Goal: Task Accomplishment & Management: Use online tool/utility

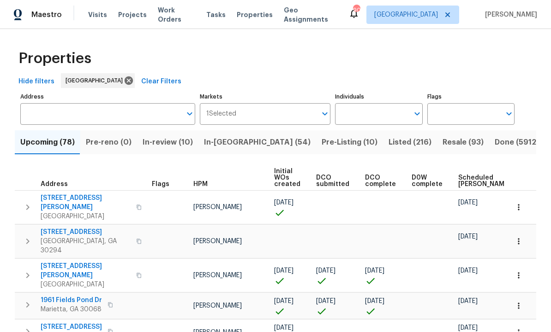
click at [412, 117] on icon "Open" at bounding box center [416, 113] width 11 height 11
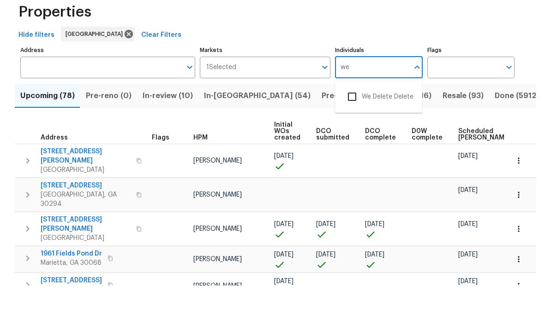
type input "w"
type input "W"
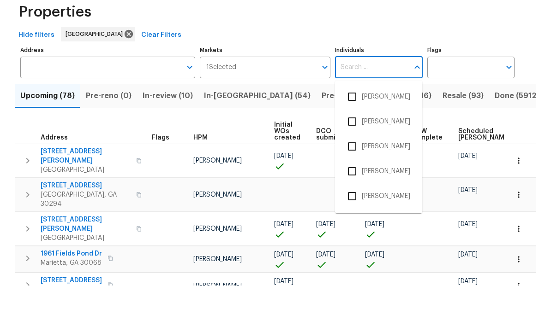
click at [255, 103] on input "Markets" at bounding box center [276, 114] width 81 height 22
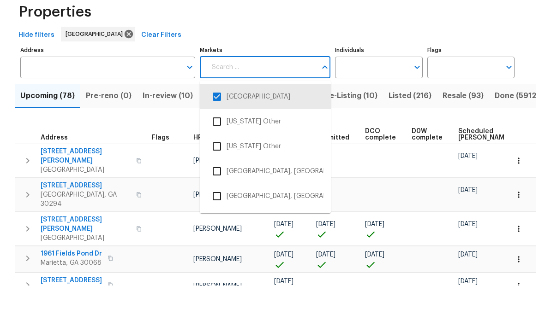
click at [249, 134] on li "[GEOGRAPHIC_DATA]" at bounding box center [265, 143] width 116 height 19
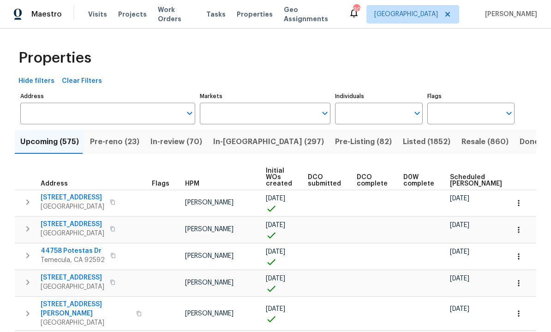
scroll to position [0, 0]
click at [376, 115] on input "Individuals" at bounding box center [371, 114] width 73 height 22
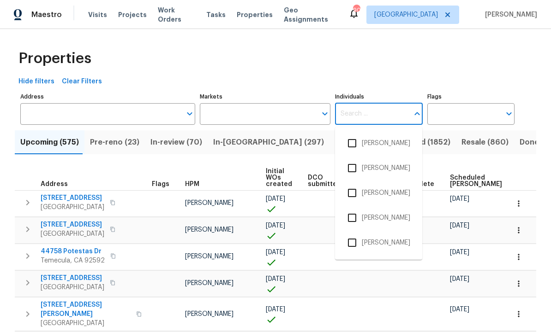
scroll to position [0, 0]
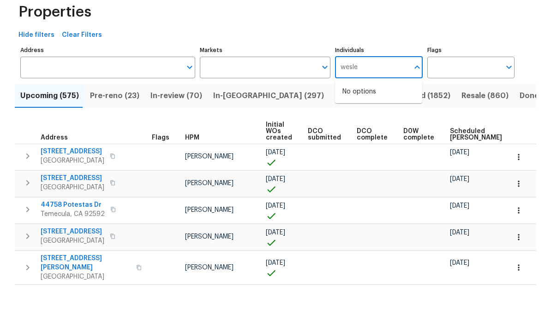
type input "wesley"
click at [357, 134] on input "checkbox" at bounding box center [351, 143] width 19 height 19
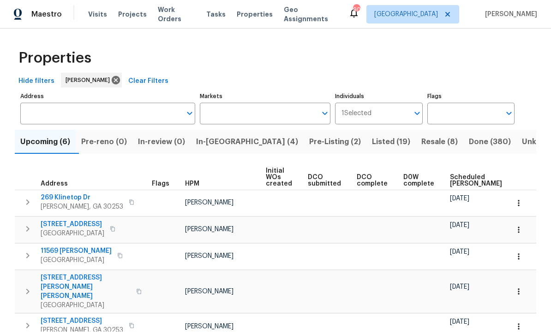
scroll to position [0, 0]
click at [225, 137] on span "In-reno (4)" at bounding box center [247, 142] width 102 height 13
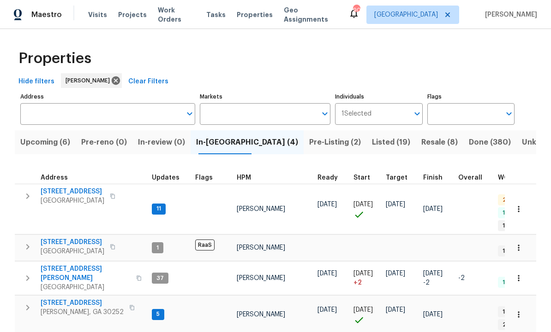
scroll to position [7, 0]
click at [68, 176] on div "Address" at bounding box center [59, 178] width 36 height 6
click at [66, 187] on span "10712 Southwood Dr" at bounding box center [73, 191] width 64 height 9
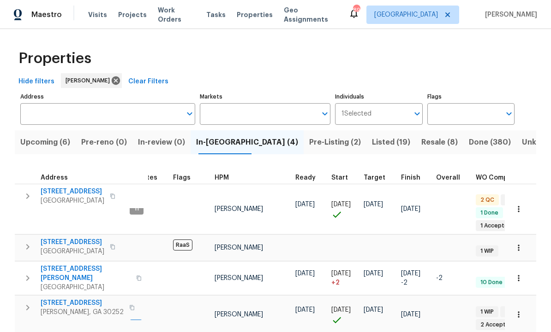
scroll to position [0, 23]
click at [520, 207] on icon "button" at bounding box center [518, 209] width 9 height 9
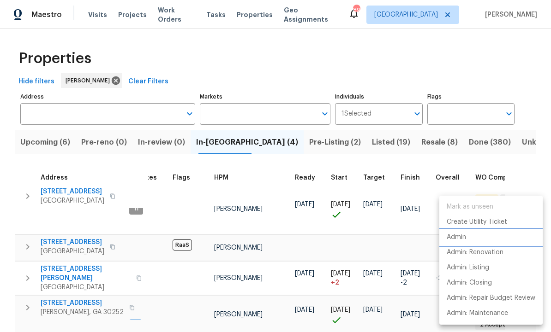
click at [466, 236] on p "Admin" at bounding box center [455, 238] width 19 height 10
click at [398, 142] on div at bounding box center [275, 166] width 551 height 332
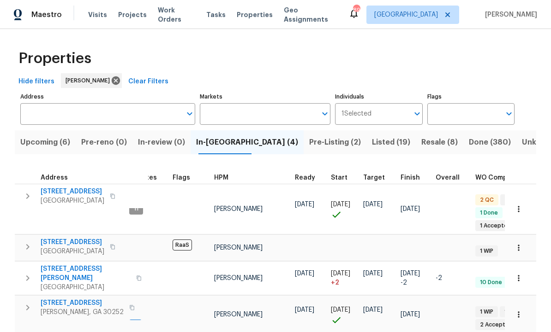
click at [421, 144] on span "Resale (8)" at bounding box center [439, 142] width 36 height 13
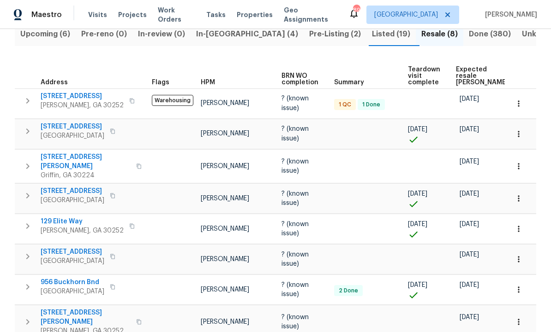
click at [70, 156] on span "111 Cynthia Cir" at bounding box center [86, 162] width 90 height 18
click at [522, 168] on icon "button" at bounding box center [518, 166] width 9 height 9
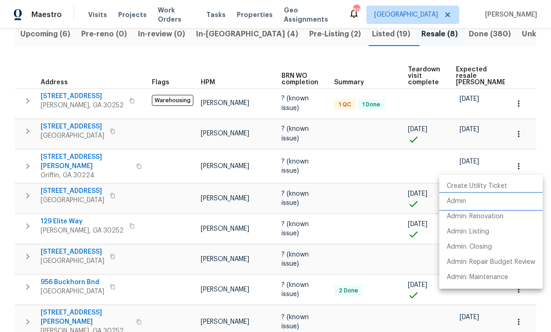
click at [470, 205] on li "Admin" at bounding box center [490, 201] width 103 height 15
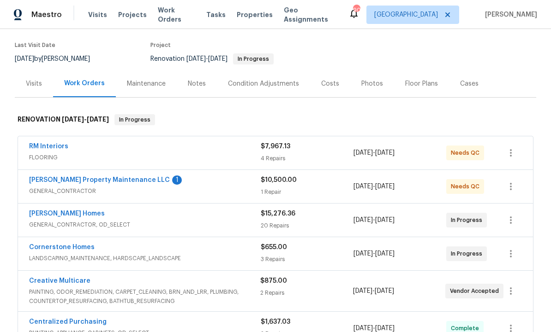
scroll to position [77, 0]
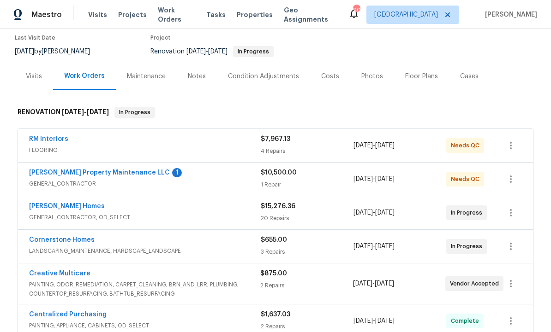
click at [73, 175] on link "[PERSON_NAME] Property Maintenance LLC" at bounding box center [99, 173] width 141 height 6
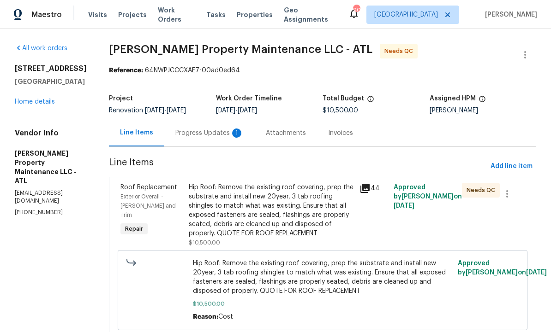
click at [192, 138] on div "Progress Updates 1" at bounding box center [209, 133] width 68 height 9
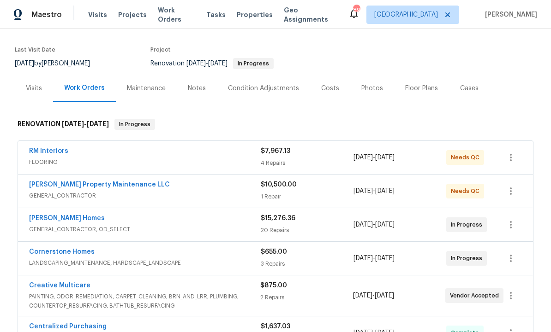
scroll to position [74, 0]
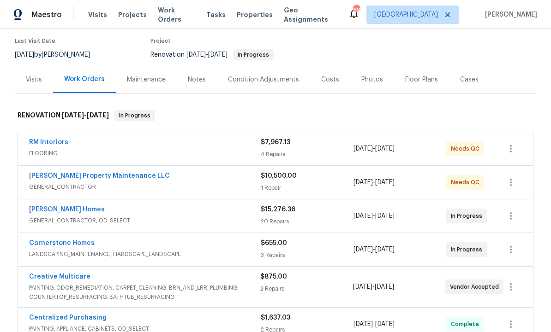
click at [48, 139] on link "RM Interiors" at bounding box center [48, 142] width 39 height 6
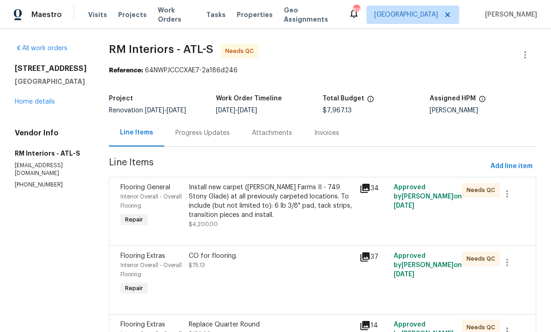
click at [193, 132] on div "Progress Updates" at bounding box center [202, 133] width 54 height 9
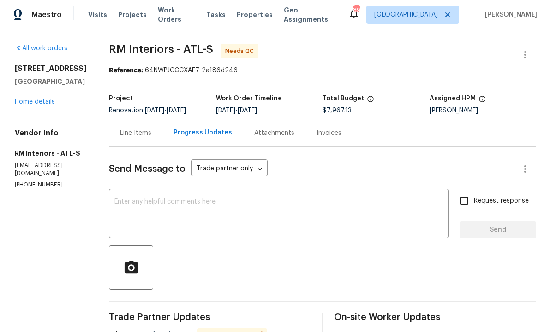
click at [120, 134] on div "Line Items" at bounding box center [135, 133] width 31 height 9
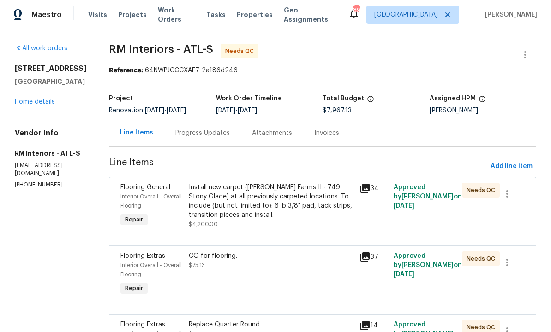
click at [205, 201] on div "Install new carpet (Abshire Farms II - 749 Stony Glade) at all previously carpe…" at bounding box center [271, 201] width 165 height 37
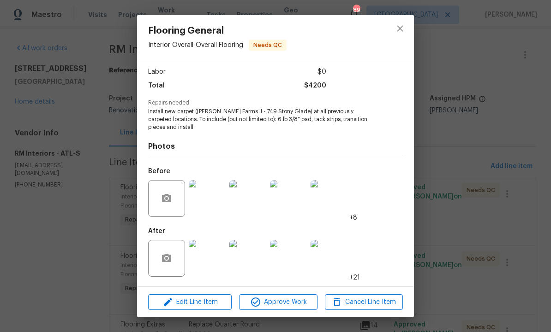
scroll to position [63, 0]
click at [196, 257] on img at bounding box center [207, 258] width 37 height 37
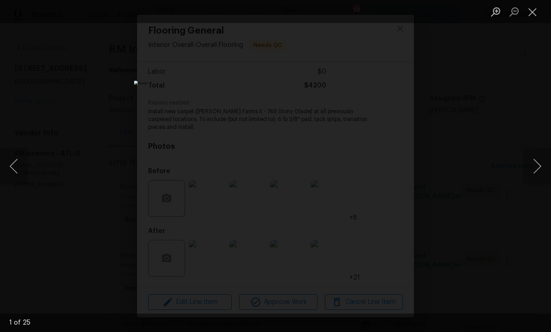
click at [538, 170] on button "Next image" at bounding box center [537, 166] width 28 height 37
click at [534, 171] on button "Next image" at bounding box center [537, 166] width 28 height 37
click at [536, 169] on button "Next image" at bounding box center [537, 166] width 28 height 37
click at [532, 172] on button "Next image" at bounding box center [537, 166] width 28 height 37
click at [533, 172] on button "Next image" at bounding box center [537, 166] width 28 height 37
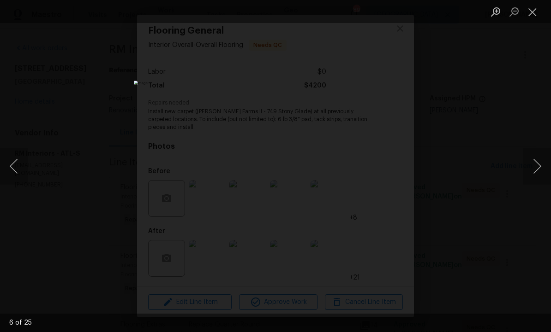
click at [534, 169] on button "Next image" at bounding box center [537, 166] width 28 height 37
click at [534, 170] on button "Next image" at bounding box center [537, 166] width 28 height 37
click at [533, 171] on button "Next image" at bounding box center [537, 166] width 28 height 37
click at [538, 167] on button "Next image" at bounding box center [537, 166] width 28 height 37
click at [536, 169] on button "Next image" at bounding box center [537, 166] width 28 height 37
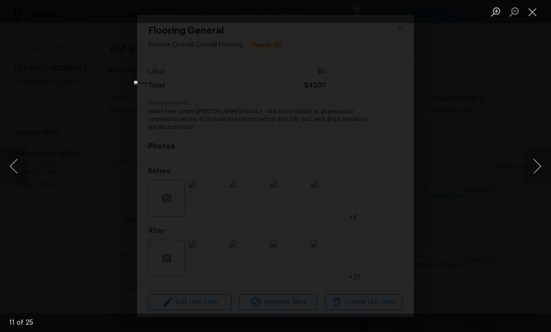
click at [534, 170] on button "Next image" at bounding box center [537, 166] width 28 height 37
click at [534, 168] on button "Next image" at bounding box center [537, 166] width 28 height 37
click at [532, 170] on button "Next image" at bounding box center [537, 166] width 28 height 37
click at [531, 170] on button "Next image" at bounding box center [537, 166] width 28 height 37
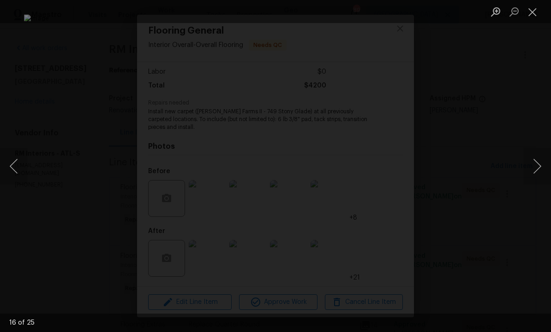
click at [529, 172] on button "Next image" at bounding box center [537, 166] width 28 height 37
click at [528, 174] on button "Next image" at bounding box center [537, 166] width 28 height 37
click at [527, 175] on button "Next image" at bounding box center [537, 166] width 28 height 37
click at [526, 175] on button "Next image" at bounding box center [537, 166] width 28 height 37
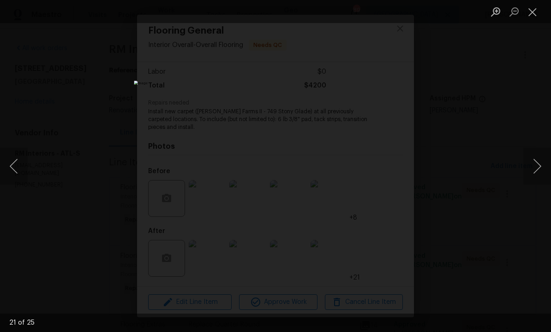
click at [538, 12] on button "Close lightbox" at bounding box center [532, 12] width 18 height 16
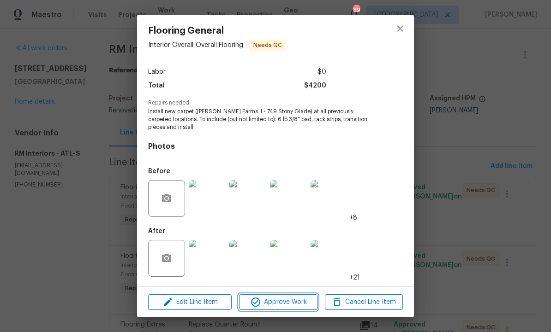
click at [279, 303] on span "Approve Work" at bounding box center [278, 303] width 72 height 12
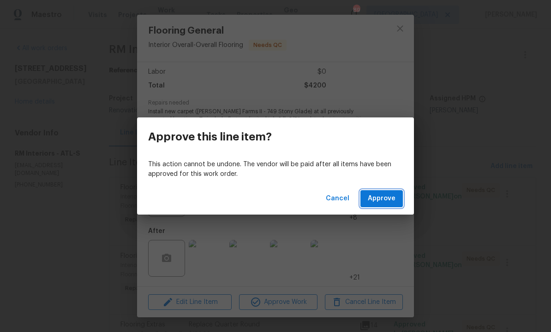
click at [374, 200] on span "Approve" at bounding box center [382, 199] width 28 height 12
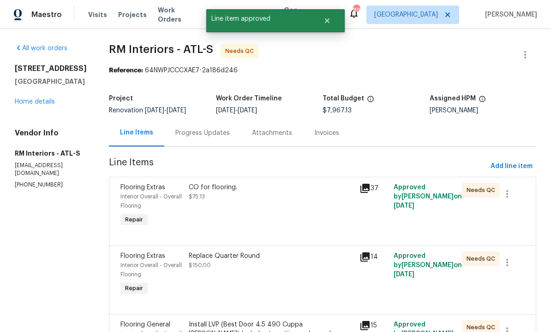
click at [270, 218] on div "CO for flooring. $75.13" at bounding box center [271, 206] width 171 height 52
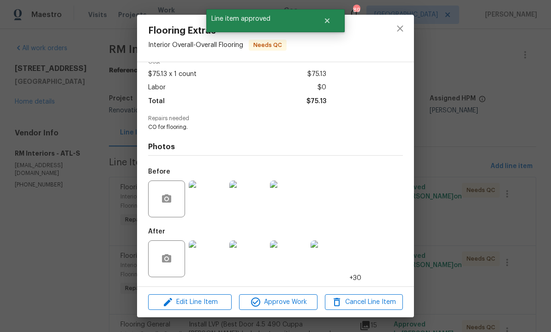
scroll to position [48, 0]
click at [279, 295] on button "Approve Work" at bounding box center [278, 303] width 78 height 16
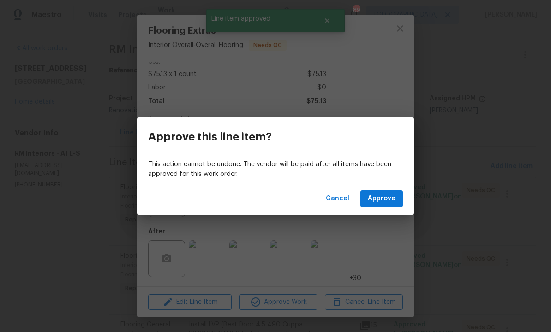
click at [378, 194] on span "Approve" at bounding box center [382, 199] width 28 height 12
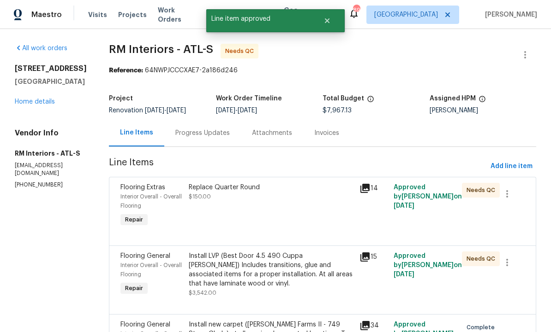
click at [285, 220] on div "Replace Quarter Round $150.00" at bounding box center [271, 206] width 171 height 52
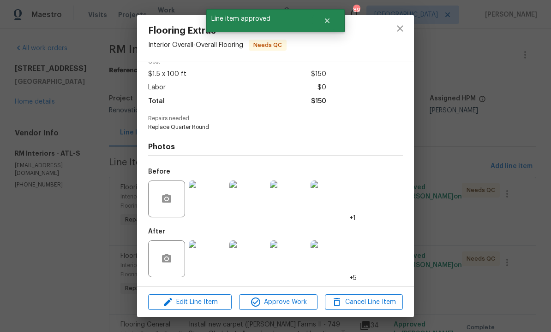
click at [209, 256] on img at bounding box center [207, 259] width 37 height 37
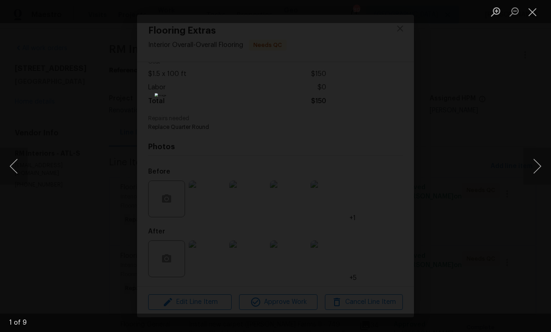
click at [531, 169] on button "Next image" at bounding box center [537, 166] width 28 height 37
click at [530, 167] on button "Next image" at bounding box center [537, 166] width 28 height 37
click at [528, 169] on button "Next image" at bounding box center [537, 166] width 28 height 37
click at [533, 172] on button "Next image" at bounding box center [537, 166] width 28 height 37
click at [533, 170] on button "Next image" at bounding box center [537, 166] width 28 height 37
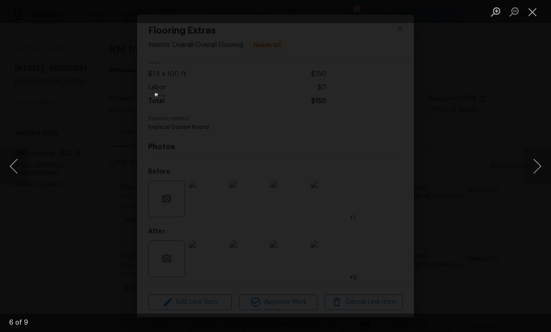
click at [532, 168] on button "Next image" at bounding box center [537, 166] width 28 height 37
click at [533, 167] on button "Next image" at bounding box center [537, 166] width 28 height 37
click at [532, 168] on button "Next image" at bounding box center [537, 166] width 28 height 37
click at [532, 11] on button "Close lightbox" at bounding box center [532, 12] width 18 height 16
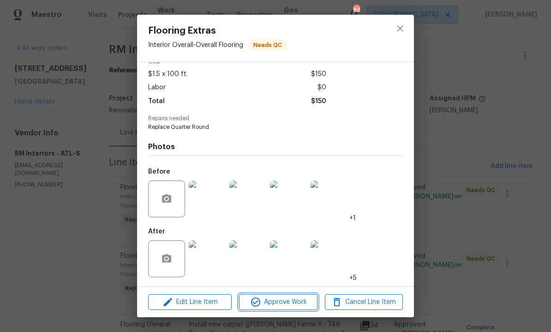
click at [277, 295] on button "Approve Work" at bounding box center [278, 303] width 78 height 16
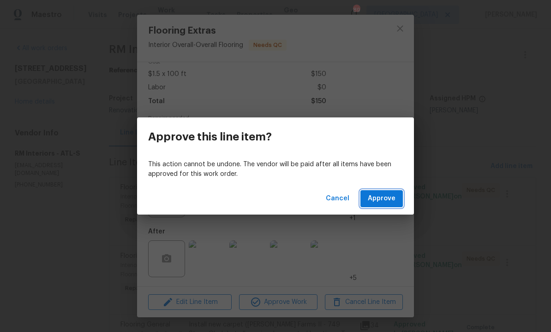
click at [382, 192] on button "Approve" at bounding box center [381, 198] width 42 height 17
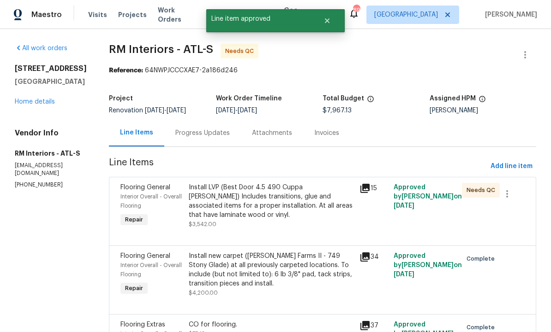
click at [316, 212] on div "Install LVP (Best Door 4.5 490 Cuppa Joe) Includes transitions, glue and associ…" at bounding box center [271, 201] width 165 height 37
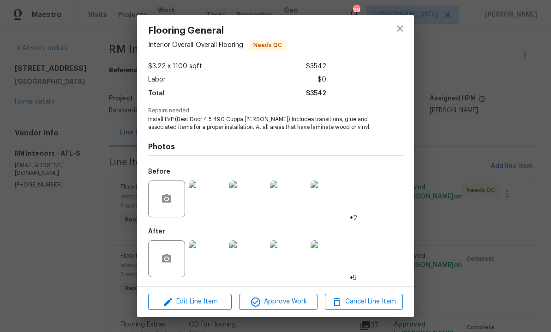
scroll to position [56, 0]
click at [213, 262] on img at bounding box center [207, 259] width 37 height 37
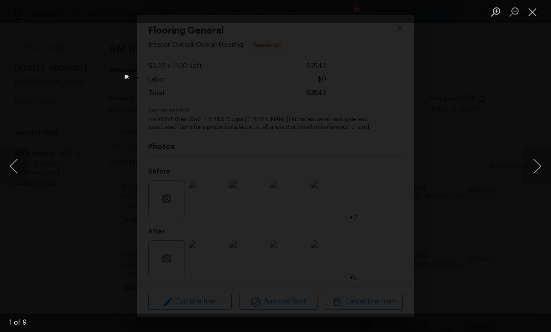
click at [529, 166] on button "Next image" at bounding box center [537, 166] width 28 height 37
click at [530, 172] on button "Next image" at bounding box center [537, 166] width 28 height 37
click at [531, 167] on button "Next image" at bounding box center [537, 166] width 28 height 37
click at [528, 166] on button "Next image" at bounding box center [537, 166] width 28 height 37
click at [527, 166] on button "Next image" at bounding box center [537, 166] width 28 height 37
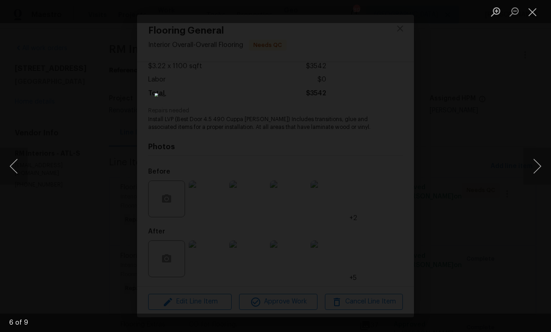
click at [526, 167] on button "Next image" at bounding box center [537, 166] width 28 height 37
click at [525, 171] on button "Next image" at bounding box center [537, 166] width 28 height 37
click at [529, 18] on button "Close lightbox" at bounding box center [532, 12] width 18 height 16
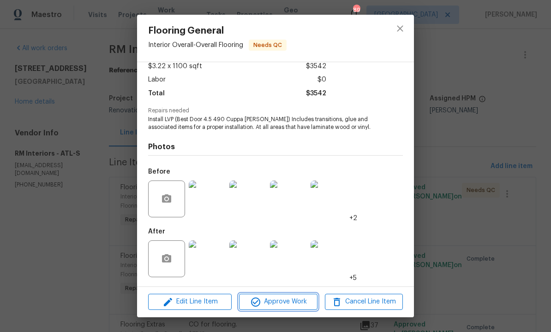
click at [285, 295] on button "Approve Work" at bounding box center [278, 302] width 78 height 16
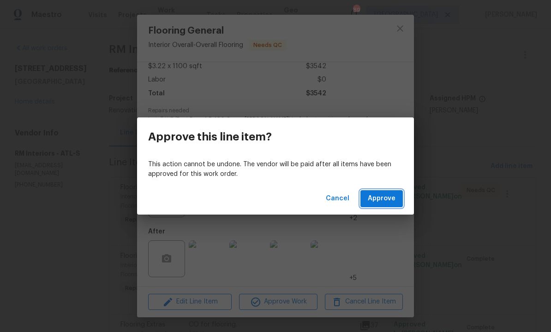
click at [385, 194] on span "Approve" at bounding box center [382, 199] width 28 height 12
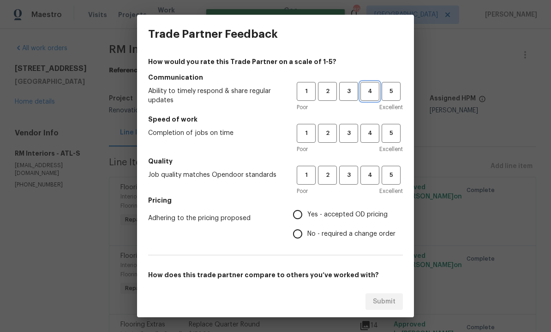
click at [375, 91] on span "4" at bounding box center [369, 91] width 17 height 11
click at [370, 121] on h5 "Speed of work" at bounding box center [275, 119] width 255 height 9
click at [374, 136] on span "4" at bounding box center [369, 133] width 17 height 11
click at [371, 175] on span "4" at bounding box center [369, 175] width 17 height 11
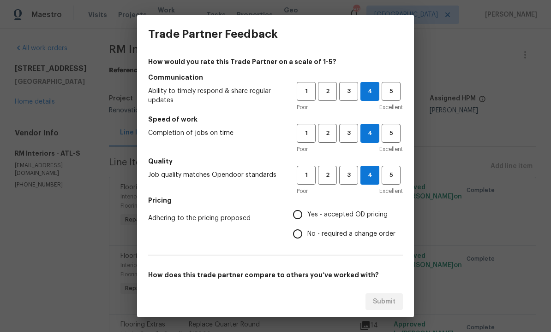
click at [302, 210] on input "Yes - accepted OD pricing" at bounding box center [297, 214] width 19 height 19
radio input "true"
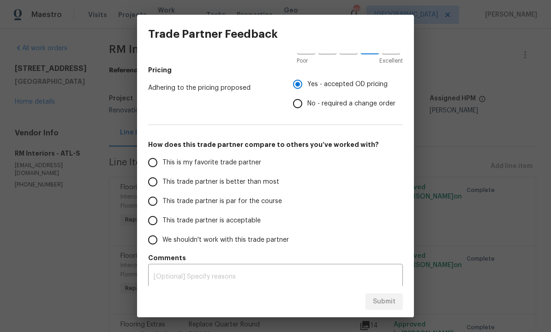
scroll to position [129, 0]
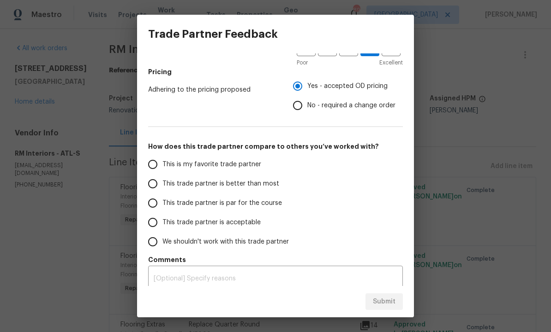
click at [154, 181] on input "This trade partner is better than most" at bounding box center [152, 183] width 19 height 19
click at [385, 294] on button "Submit" at bounding box center [383, 302] width 37 height 17
radio input "true"
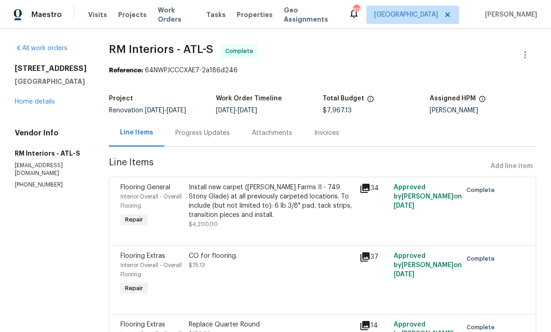
scroll to position [0, 0]
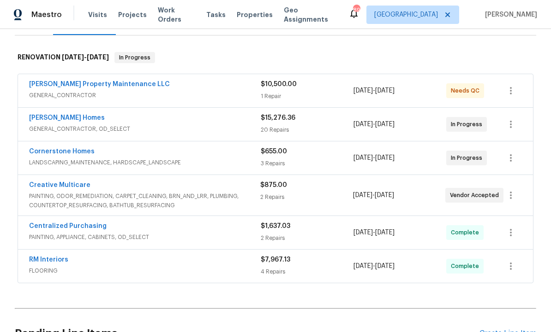
scroll to position [135, 0]
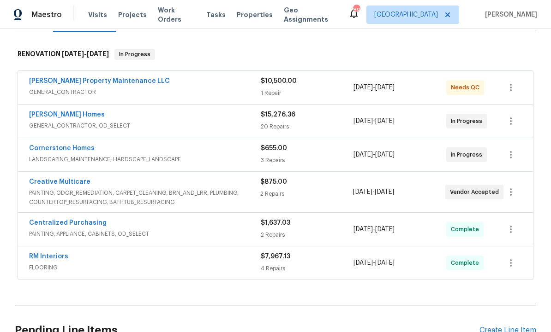
click at [58, 114] on link "[PERSON_NAME] Homes" at bounding box center [67, 115] width 76 height 6
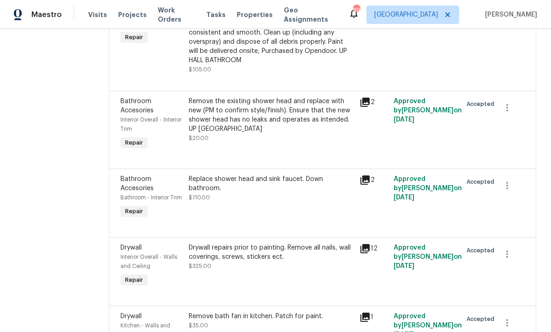
scroll to position [364, 0]
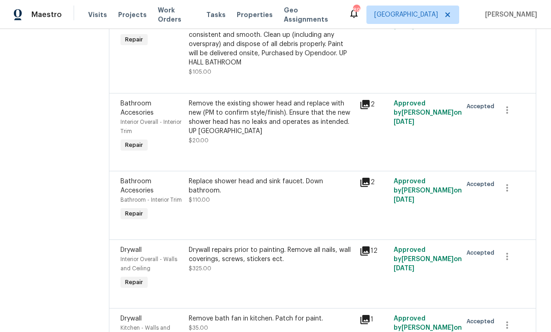
click at [469, 174] on div "Accepted" at bounding box center [476, 200] width 34 height 52
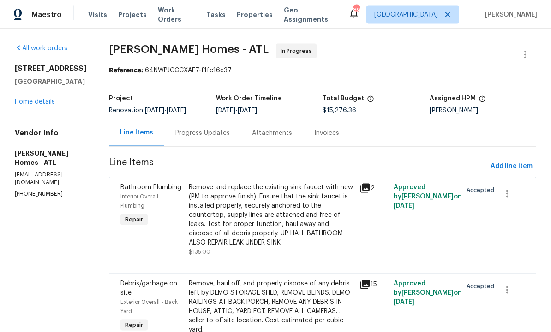
scroll to position [0, 0]
click at [195, 132] on div "Progress Updates" at bounding box center [202, 133] width 54 height 9
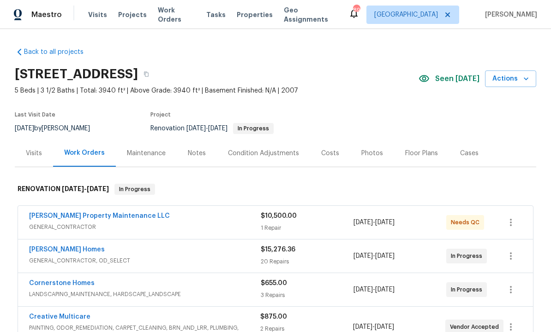
click at [329, 154] on div "Costs" at bounding box center [330, 153] width 18 height 9
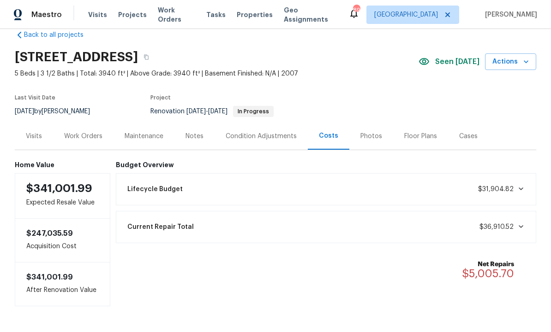
scroll to position [17, 0]
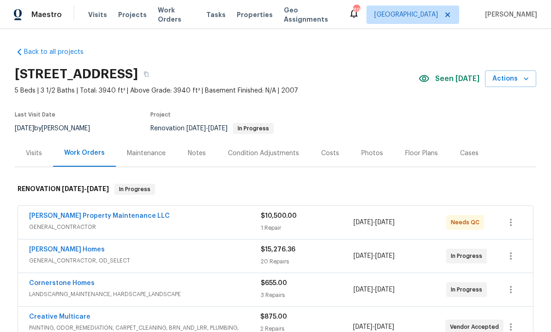
click at [99, 17] on span "Visits" at bounding box center [97, 14] width 19 height 9
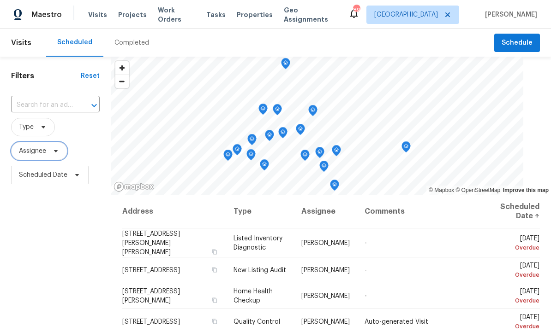
click at [57, 149] on icon at bounding box center [55, 151] width 7 height 7
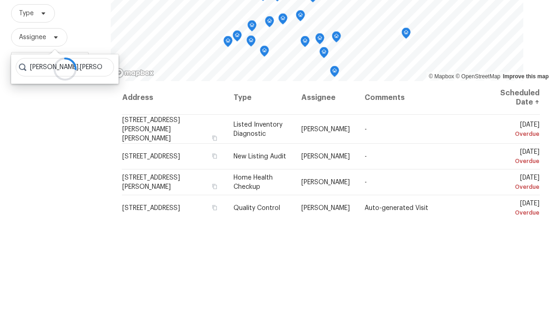
scroll to position [31, 0]
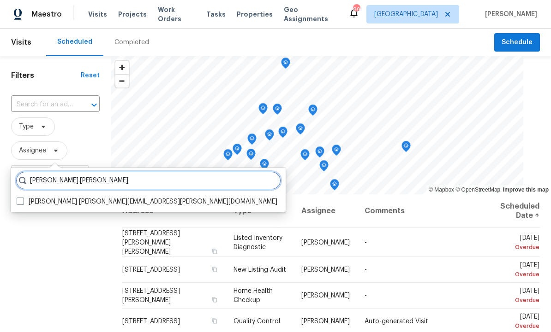
type input "Wesley.brooks"
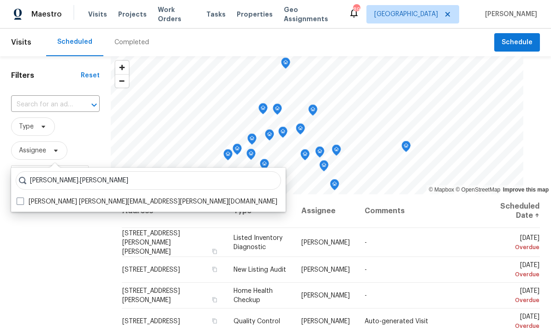
click at [118, 198] on label "Wesley Brooks wesley.brooks@opendoor.com" at bounding box center [147, 202] width 261 height 9
click at [23, 198] on input "Wesley Brooks wesley.brooks@opendoor.com" at bounding box center [20, 201] width 6 height 6
checkbox input "true"
